Goal: Task Accomplishment & Management: Use online tool/utility

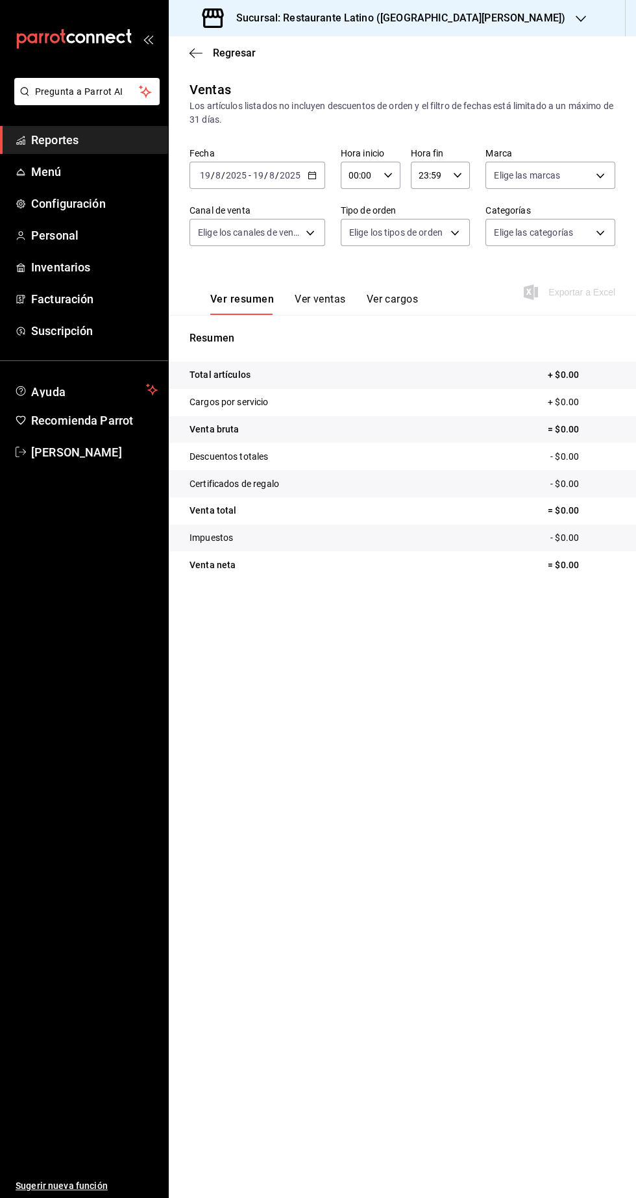
click at [258, 175] on input "19" at bounding box center [258, 175] width 12 height 10
click at [38, 153] on link "Reportes" at bounding box center [84, 140] width 168 height 28
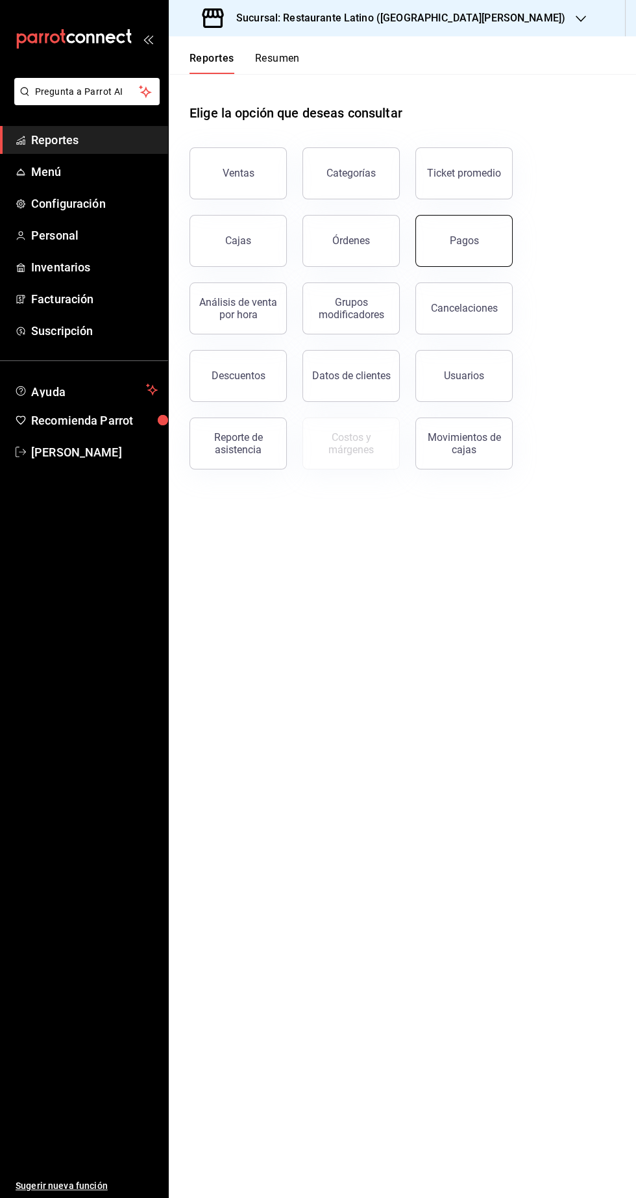
click at [478, 246] on button "Pagos" at bounding box center [463, 241] width 97 height 52
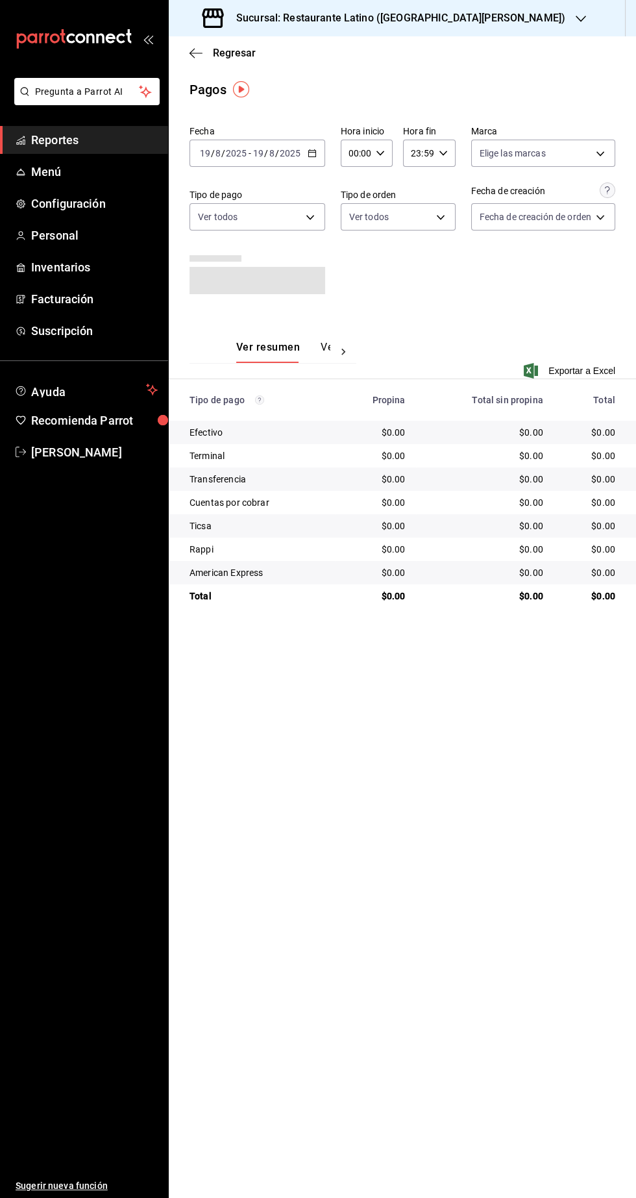
click at [467, 310] on div "Ver resumen Ver pagos Exportar a Excel" at bounding box center [402, 352] width 467 height 84
click at [271, 153] on input "8" at bounding box center [272, 153] width 6 height 10
click at [251, 227] on span "Ayer" at bounding box center [251, 222] width 101 height 14
